Goal: Transaction & Acquisition: Purchase product/service

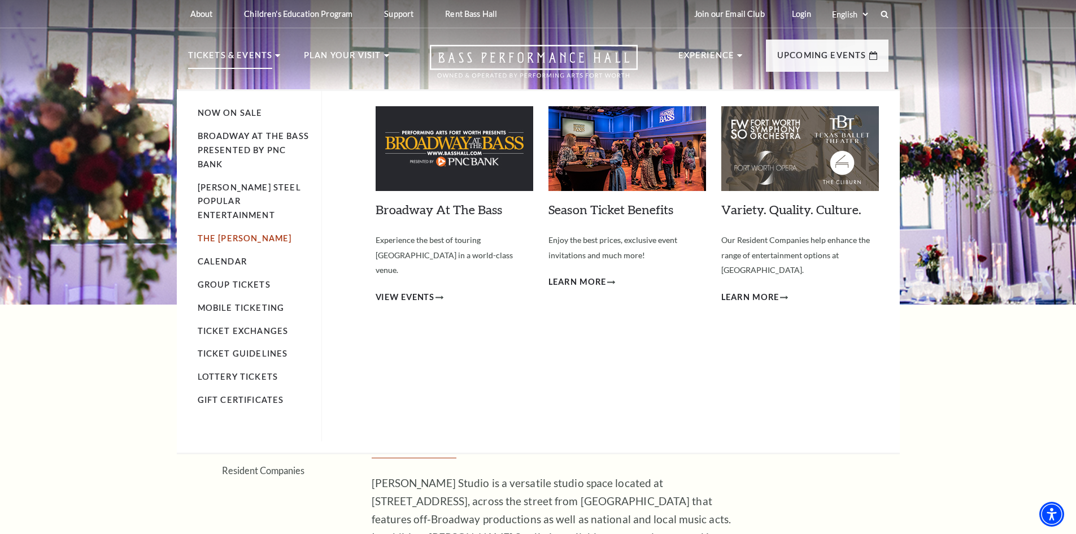
click at [244, 233] on link "The [PERSON_NAME]" at bounding box center [245, 238] width 94 height 10
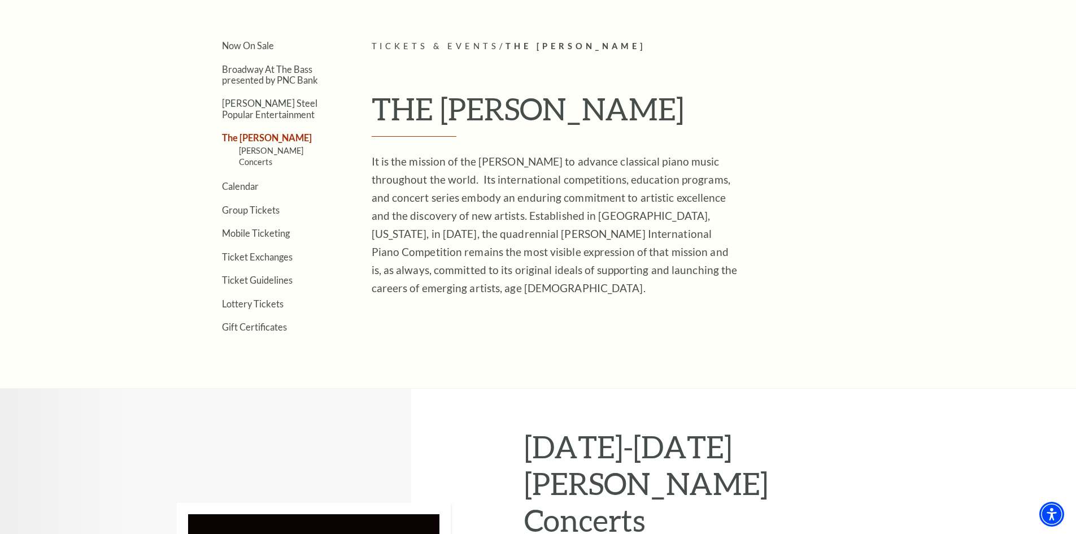
scroll to position [282, 0]
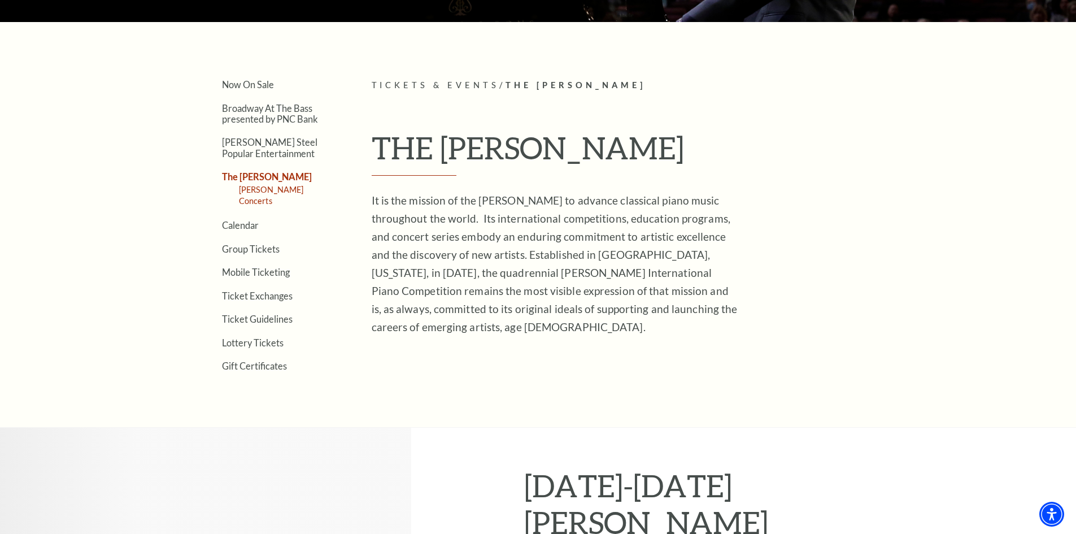
click at [291, 186] on link "[PERSON_NAME] Concerts" at bounding box center [271, 195] width 65 height 21
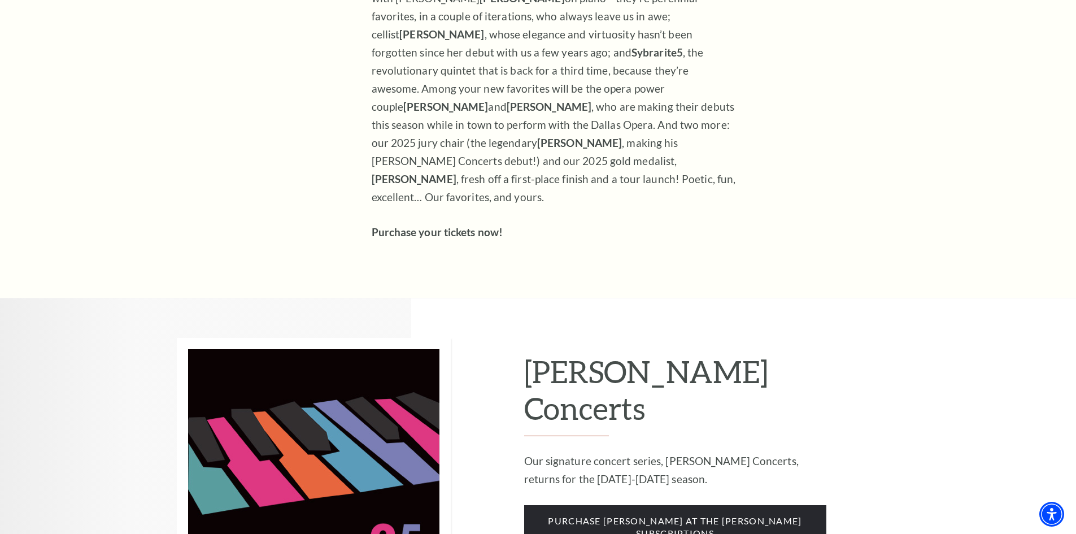
scroll to position [704, 0]
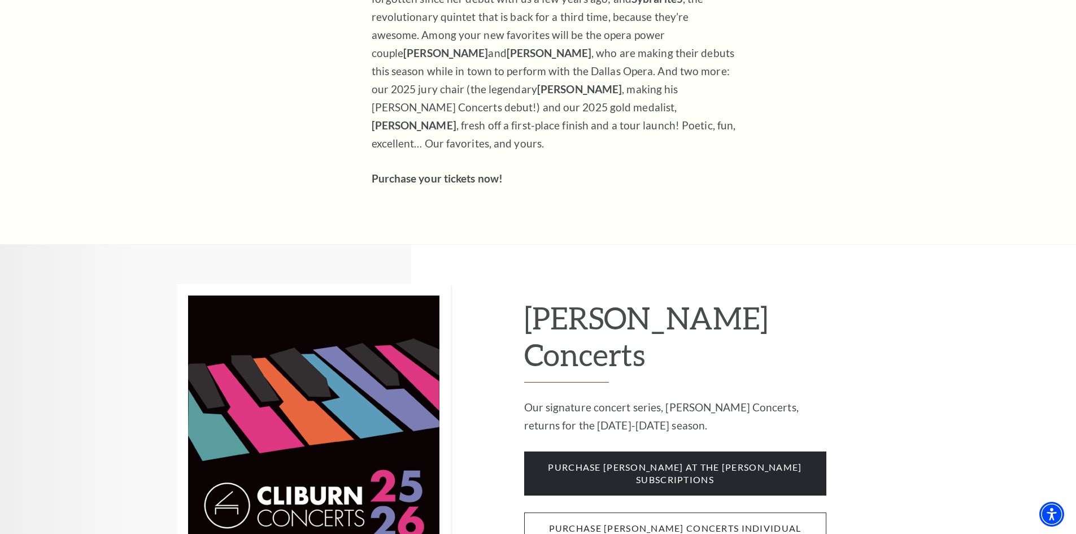
click at [767, 512] on span "purchase cliburn concerts individual tickets" at bounding box center [675, 534] width 302 height 45
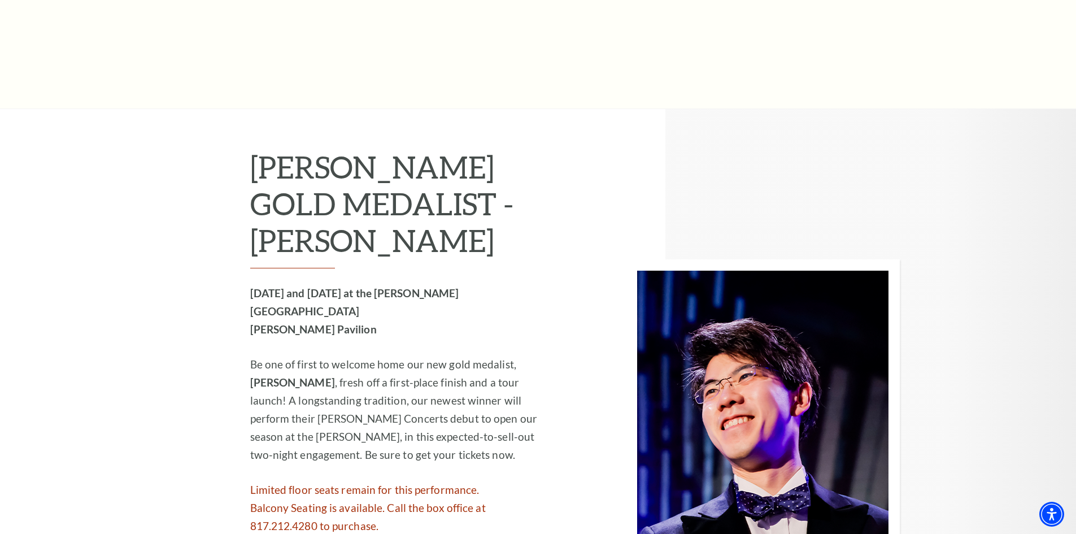
scroll to position [1073, 0]
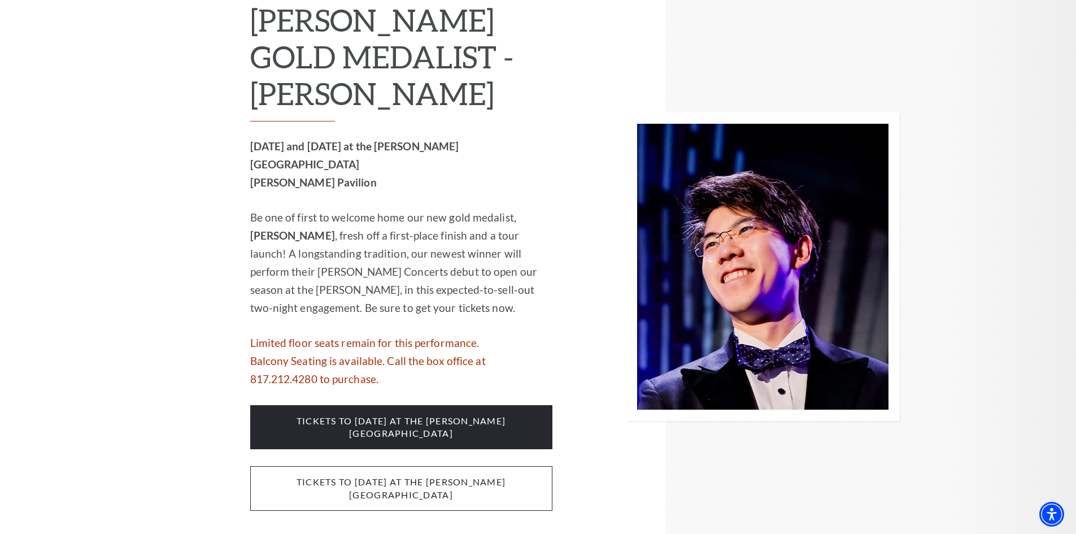
click at [377, 466] on span "Tickets to Thursday, October 2 at the Kimbell Art Museum" at bounding box center [401, 488] width 302 height 45
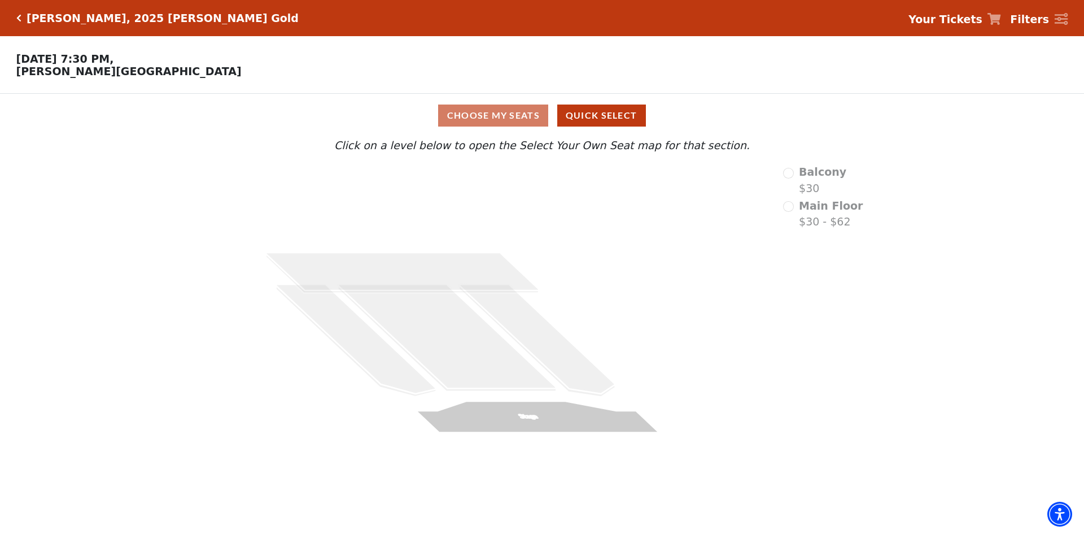
click at [21, 14] on div "[PERSON_NAME], 2025 [PERSON_NAME] Gold" at bounding box center [159, 18] width 277 height 13
click at [24, 18] on div "[PERSON_NAME], 2025 [PERSON_NAME] Gold" at bounding box center [159, 18] width 277 height 13
click at [37, 20] on h5 "[PERSON_NAME], 2025 [PERSON_NAME] Gold" at bounding box center [163, 18] width 272 height 13
click at [19, 18] on icon "Click here to go back to filters" at bounding box center [18, 18] width 5 height 8
